Goal: Transaction & Acquisition: Purchase product/service

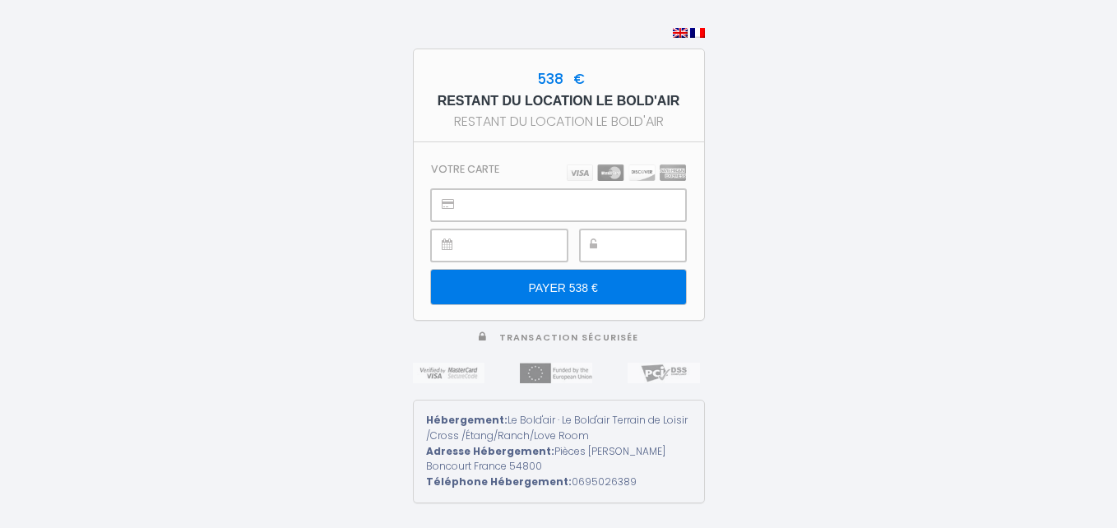
click at [586, 285] on input "PAYER 538 €" at bounding box center [558, 287] width 254 height 35
type input "PAYER 538 €"
click at [584, 289] on input "PAYER 99 €" at bounding box center [558, 287] width 254 height 35
